Goal: Use online tool/utility: Utilize a website feature to perform a specific function

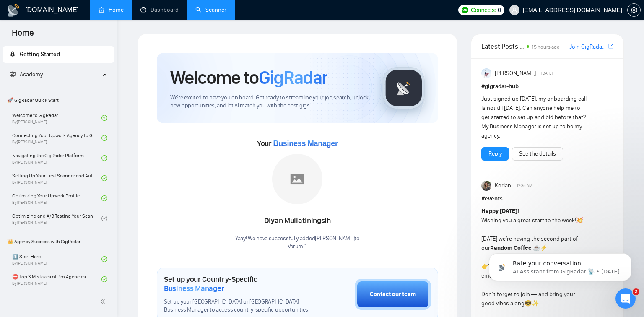
click at [195, 11] on link "Scanner" at bounding box center [210, 9] width 31 height 7
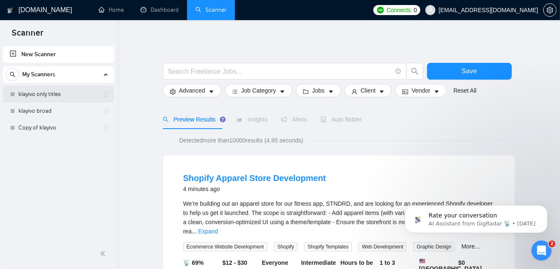
click at [67, 91] on link "klayivo only titles" at bounding box center [58, 94] width 80 height 17
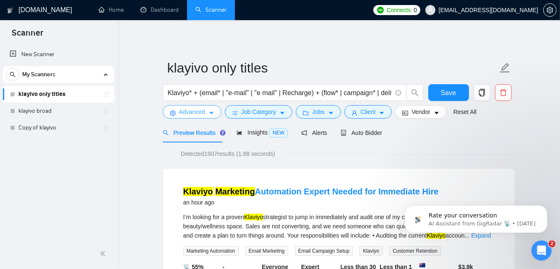
click at [208, 114] on icon "caret-down" at bounding box center [211, 113] width 6 height 6
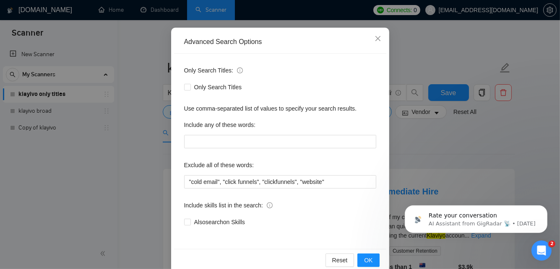
scroll to position [79, 0]
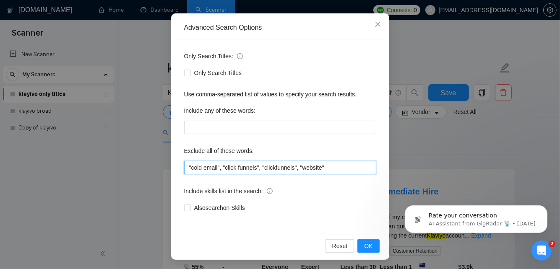
click at [279, 172] on input ""cold email", "click funnels", "clickfunnels", "website"" at bounding box center [280, 167] width 192 height 13
type input ""cold email", "click funnels", "clickfnnels", "website""
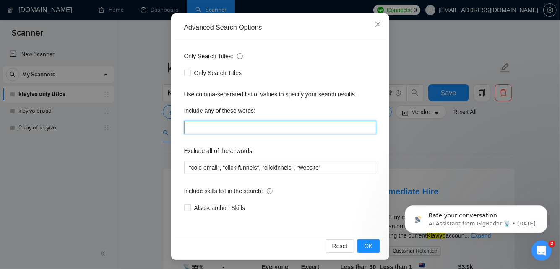
click at [242, 127] on input "text" at bounding box center [280, 127] width 192 height 13
paste input ""no agencies", "won't be recruiting agencies", "agencies not to apply", "no age…"
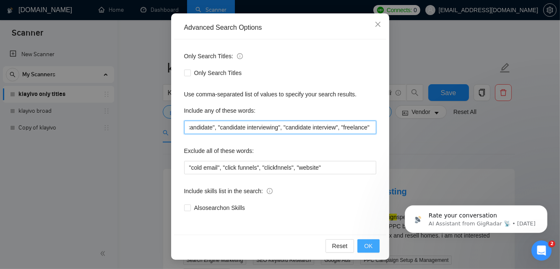
type input ""no agencies", "won't be recruiting agencies", "agencies not to apply", "no age…"
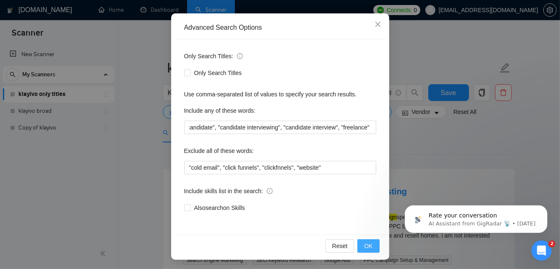
scroll to position [0, 0]
click at [370, 249] on span "OK" at bounding box center [368, 246] width 8 height 9
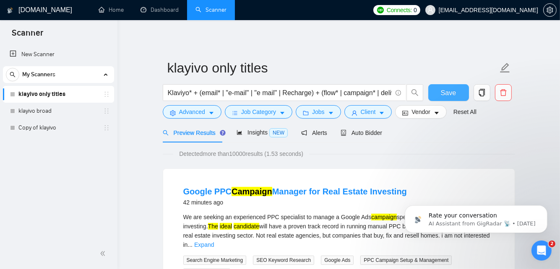
click at [436, 96] on button "Save" at bounding box center [448, 92] width 41 height 17
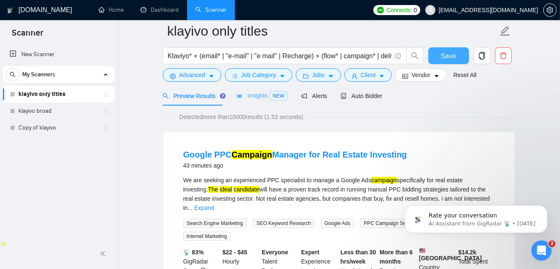
scroll to position [0, 0]
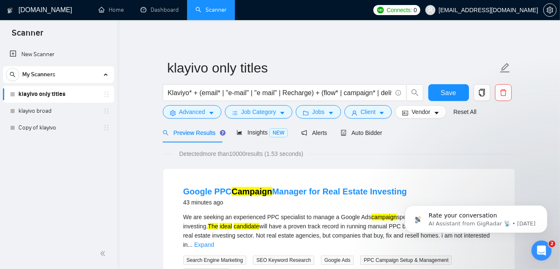
click at [73, 94] on link "klayivo only titles" at bounding box center [58, 94] width 80 height 17
click at [274, 135] on span "NEW" at bounding box center [278, 132] width 18 height 9
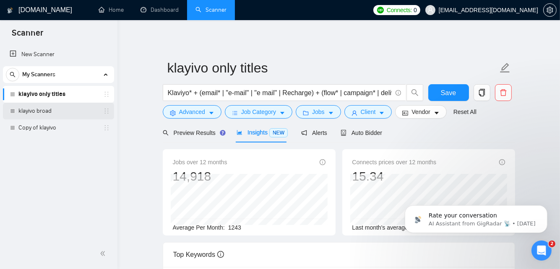
click at [76, 110] on link "klayivo broad" at bounding box center [58, 111] width 80 height 17
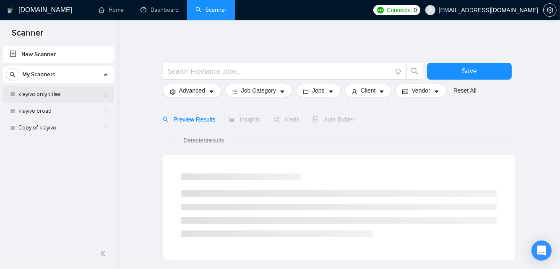
click at [79, 94] on link "klayivo only titles" at bounding box center [58, 94] width 80 height 17
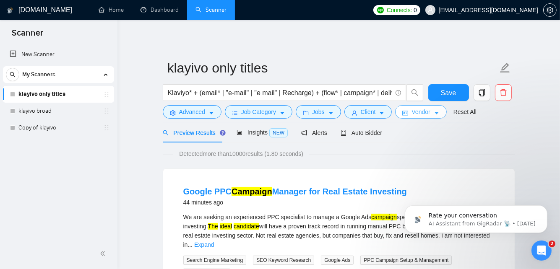
click at [414, 115] on span "Vendor" at bounding box center [421, 111] width 18 height 9
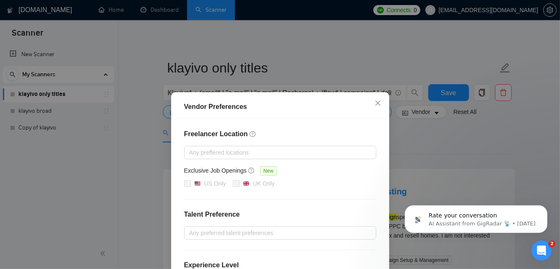
click at [418, 138] on div "Vendor Preferences Freelancer Location Any preffered locations Exclusive Job Op…" at bounding box center [280, 134] width 560 height 269
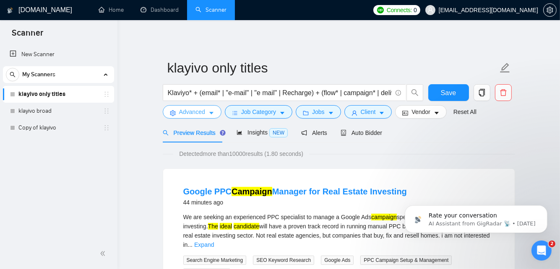
click at [190, 115] on span "Advanced" at bounding box center [192, 111] width 26 height 9
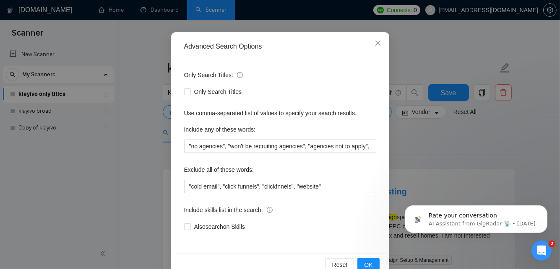
scroll to position [79, 0]
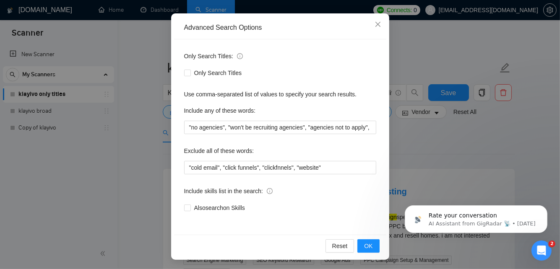
click at [132, 156] on div "Advanced Search Options Only Search Titles: Only Search Titles Use comma-separa…" at bounding box center [280, 134] width 560 height 269
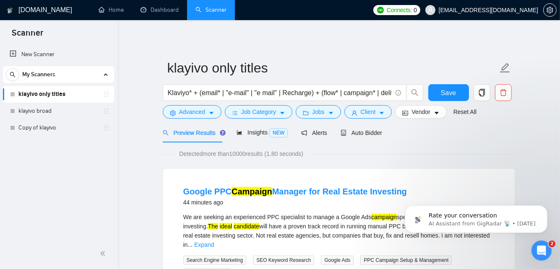
scroll to position [37, 0]
click at [242, 107] on span "Job Category" at bounding box center [258, 111] width 35 height 9
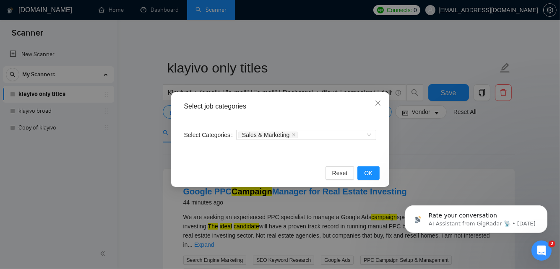
click at [122, 135] on div "Select job categories Select Categories Sales & Marketing Reset OK" at bounding box center [280, 134] width 560 height 269
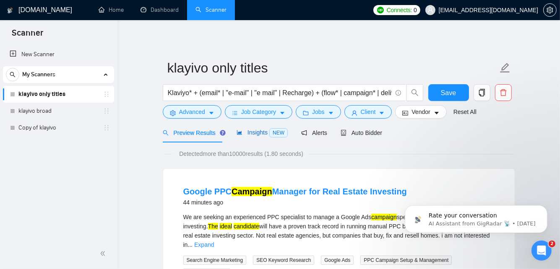
click at [240, 133] on icon "area-chart" at bounding box center [240, 133] width 6 height 6
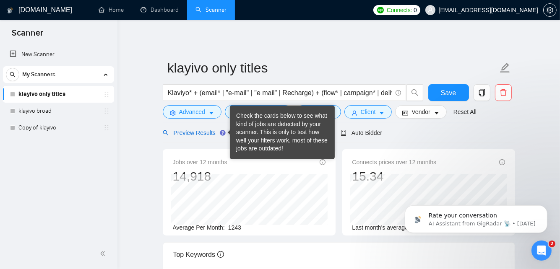
click at [198, 136] on div "Preview Results" at bounding box center [193, 132] width 60 height 9
click at [43, 114] on link "klayivo broad" at bounding box center [58, 111] width 80 height 17
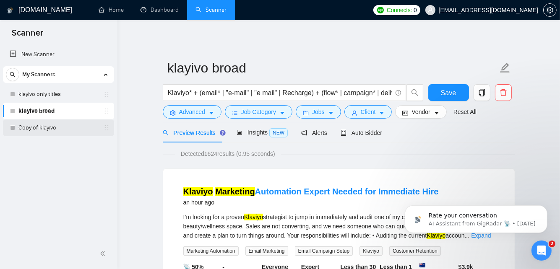
click at [71, 125] on link "Copy of klayivo" at bounding box center [58, 128] width 80 height 17
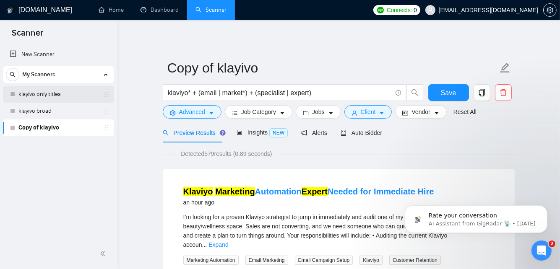
click at [81, 89] on link "klayivo only titles" at bounding box center [58, 94] width 80 height 17
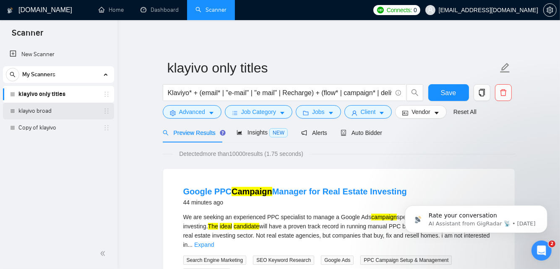
click at [58, 112] on link "klayivo broad" at bounding box center [58, 111] width 80 height 17
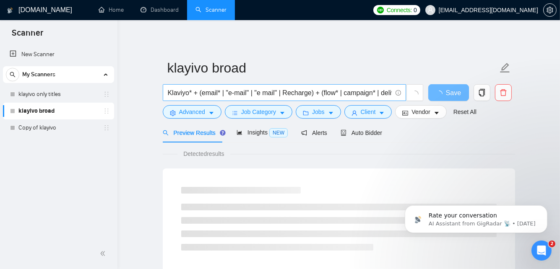
click at [245, 90] on input "Klaviyo* + (email* | "e-mail" | "e mail" | Recharge) + (flow* | campaign* | del…" at bounding box center [280, 93] width 224 height 10
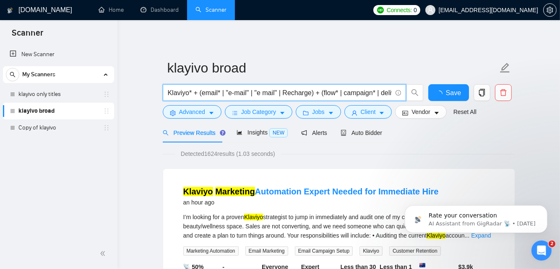
click at [245, 90] on input "Klaviyo* + (email* | "e-mail" | "e mail" | Recharge) + (flow* | campaign* | del…" at bounding box center [280, 93] width 224 height 10
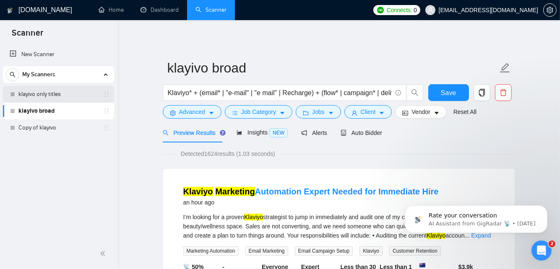
click at [41, 97] on link "klayivo only titles" at bounding box center [58, 94] width 80 height 17
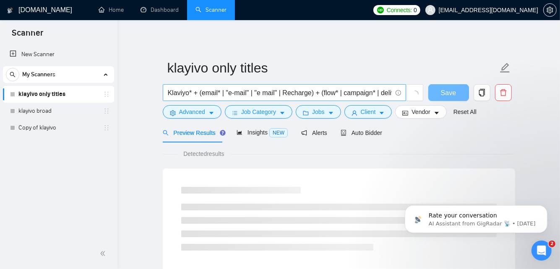
click at [224, 92] on input "Klaviyo* + (email* | "e-mail" | "e mail" | Recharge) + (flow* | campaign* | del…" at bounding box center [280, 93] width 224 height 10
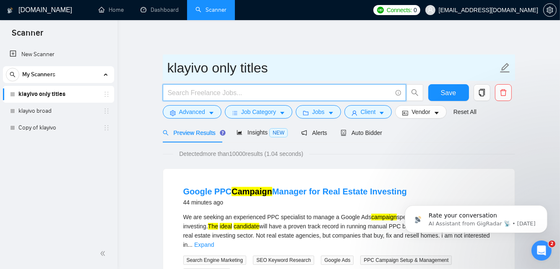
paste input "Klaviyo* + (email* | "e-mail" | "e mail" | Recharge) + (flow* | campaign* | del…"
type input "Klaviyo* + (email* | "e-mail" | "e mail" | Recharge) + (flow* | campaign* | del…"
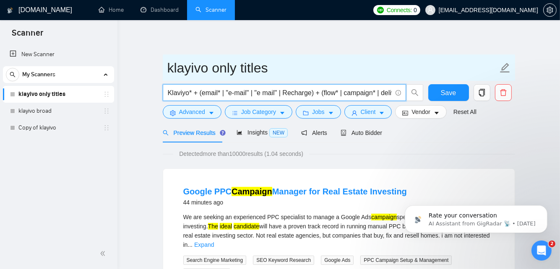
scroll to position [0, 39]
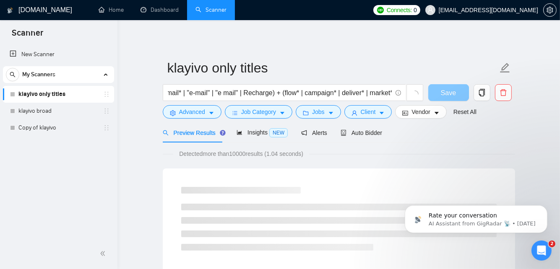
click at [448, 94] on span "Save" at bounding box center [448, 93] width 15 height 10
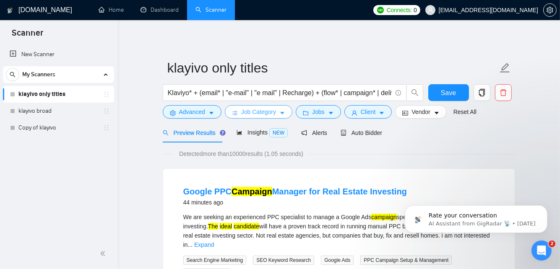
click at [276, 109] on button "Job Category" at bounding box center [259, 111] width 68 height 13
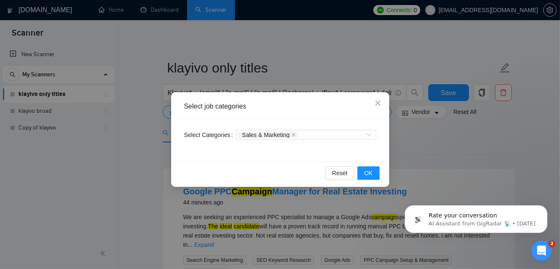
click at [171, 139] on div "Select job categories Select Categories Sales & Marketing Reset OK" at bounding box center [280, 139] width 218 height 95
click at [378, 104] on icon "close" at bounding box center [377, 103] width 5 height 5
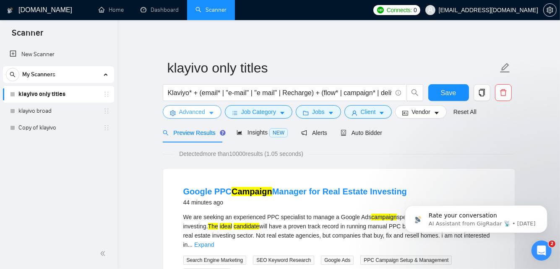
click at [193, 113] on span "Advanced" at bounding box center [192, 111] width 26 height 9
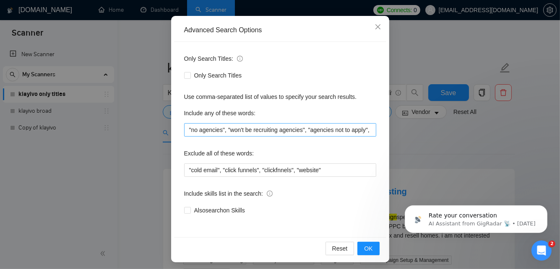
scroll to position [79, 0]
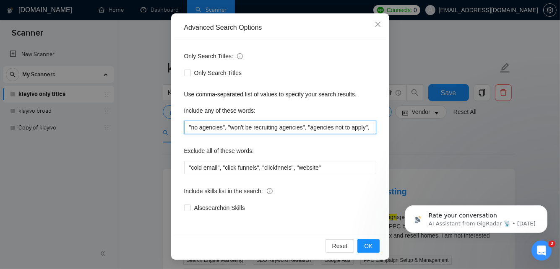
click at [328, 125] on input ""no agencies", "won't be recruiting agencies", "agencies not to apply", "no age…" at bounding box center [280, 127] width 192 height 13
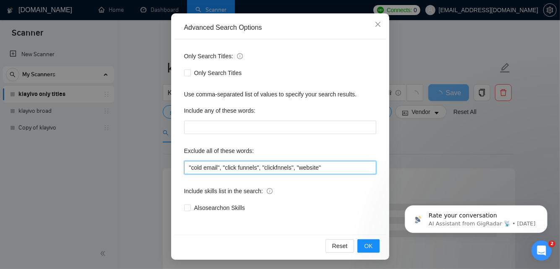
drag, startPoint x: 352, startPoint y: 167, endPoint x: 201, endPoint y: 161, distance: 150.7
click at [201, 161] on input ""cold email", "click funnels", "clickfnnels", "website"" at bounding box center [280, 167] width 192 height 13
click at [363, 169] on input ""cold email", "click funnels", "clickfnnels", "website"" at bounding box center [280, 167] width 192 height 13
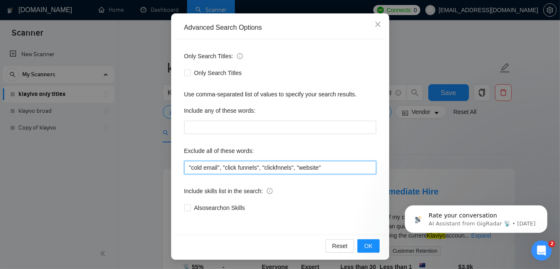
drag, startPoint x: 225, startPoint y: 167, endPoint x: 173, endPoint y: 169, distance: 51.6
click at [173, 169] on div "Advanced Search Options Only Search Titles: Only Search Titles Use comma-separa…" at bounding box center [280, 136] width 218 height 247
paste input ""no agencies", "won't be recruiting agencies", "agencies not to apply", "no age…"
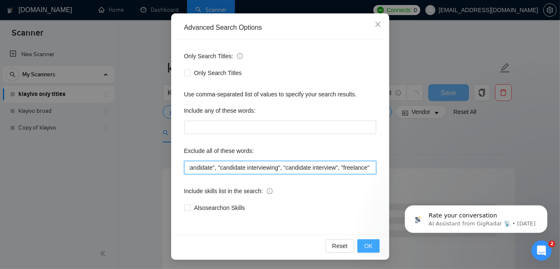
type input ""no agencies", "won't be recruiting agencies", "agencies not to apply", "no age…"
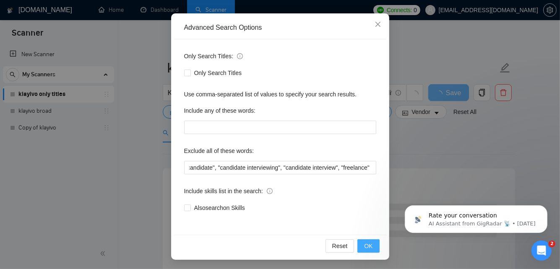
scroll to position [0, 0]
click at [373, 245] on button "OK" at bounding box center [368, 246] width 22 height 13
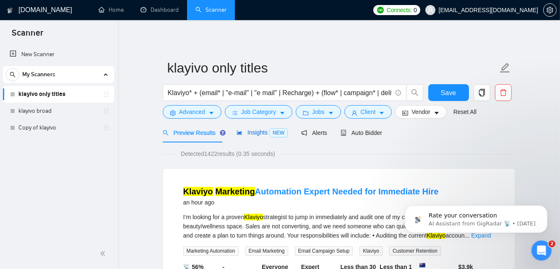
click at [259, 135] on span "Insights NEW" at bounding box center [262, 132] width 51 height 7
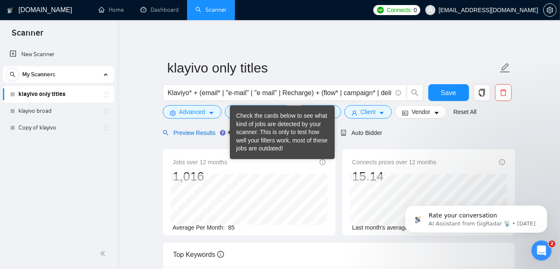
click at [208, 132] on span "Preview Results" at bounding box center [193, 133] width 60 height 7
